Goal: Find specific page/section: Find specific page/section

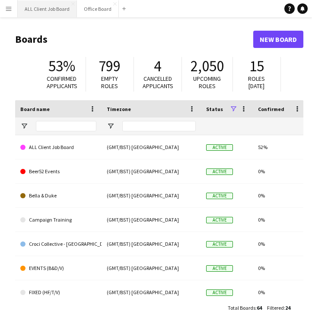
click at [52, 12] on button "ALL Client Job Board Close" at bounding box center [47, 8] width 59 height 17
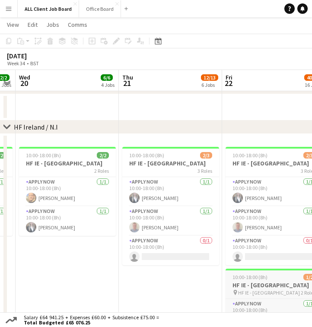
scroll to position [2196, 0]
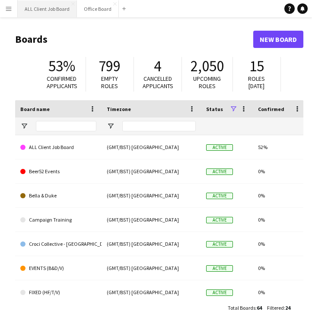
click at [48, 8] on button "ALL Client Job Board Close" at bounding box center [47, 8] width 59 height 17
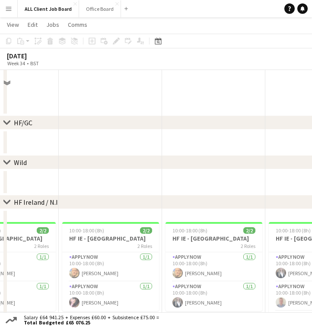
scroll to position [2237, 0]
